Goal: Find contact information: Find contact information

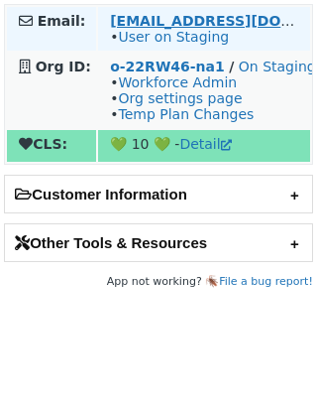
click at [168, 26] on strong "[EMAIL_ADDRESS][DOMAIN_NAME]" at bounding box center [245, 21] width 271 height 16
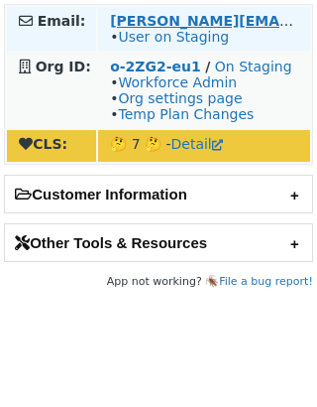
click at [212, 17] on strong "mohammad.abukhass@orange.com" at bounding box center [310, 21] width 400 height 16
click at [172, 15] on strong "mohammad.abukhass@orange.com" at bounding box center [310, 21] width 400 height 16
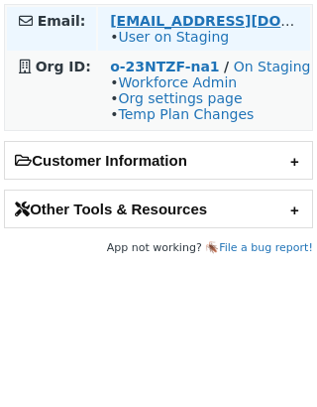
click at [157, 23] on strong "[EMAIL_ADDRESS][DOMAIN_NAME]" at bounding box center [245, 21] width 271 height 16
